Goal: Task Accomplishment & Management: Use online tool/utility

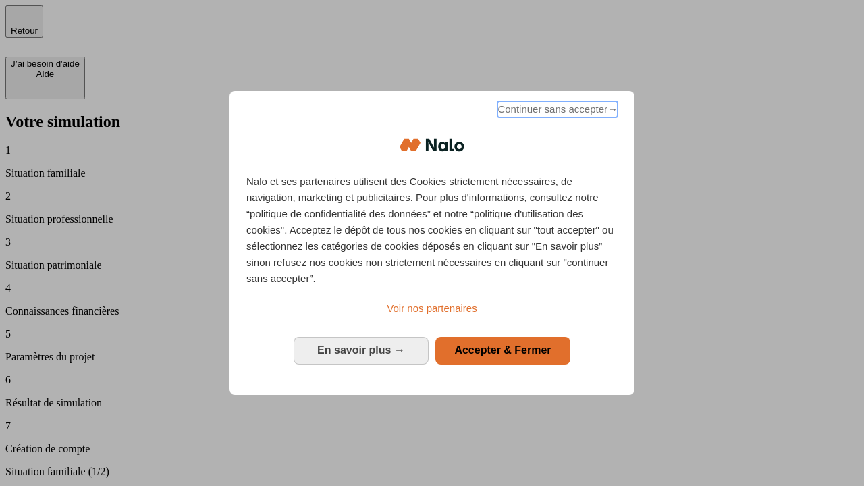
click at [556, 111] on span "Continuer sans accepter →" at bounding box center [558, 109] width 120 height 16
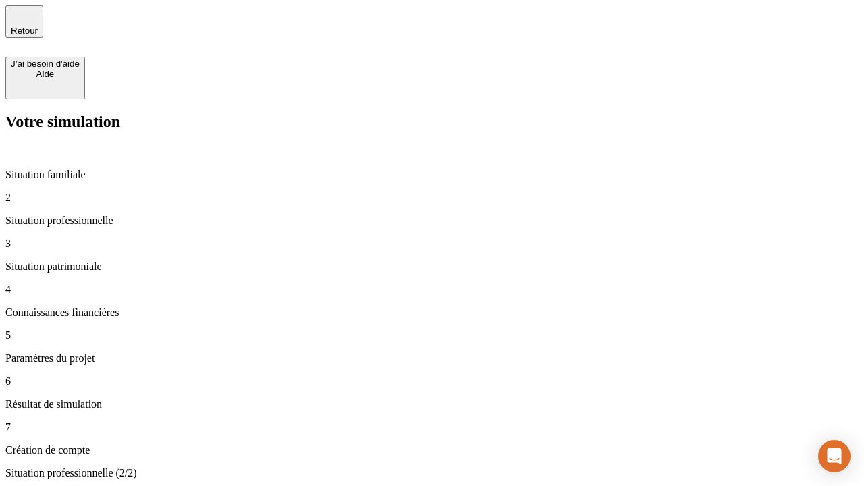
type input "30 000"
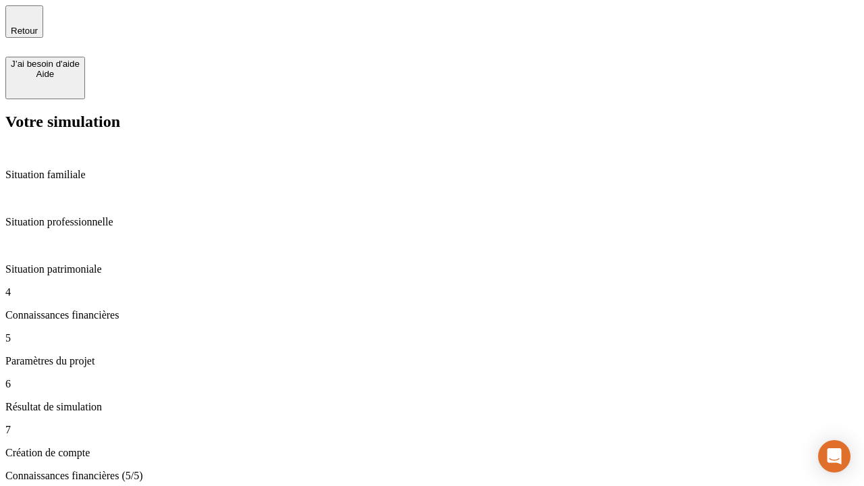
type input "25"
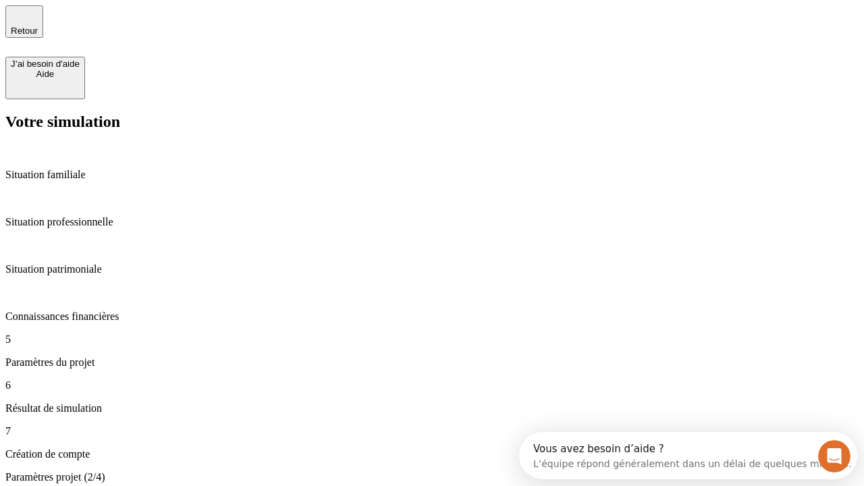
type input "64"
type input "1 000"
type input "640"
